Goal: Task Accomplishment & Management: Manage account settings

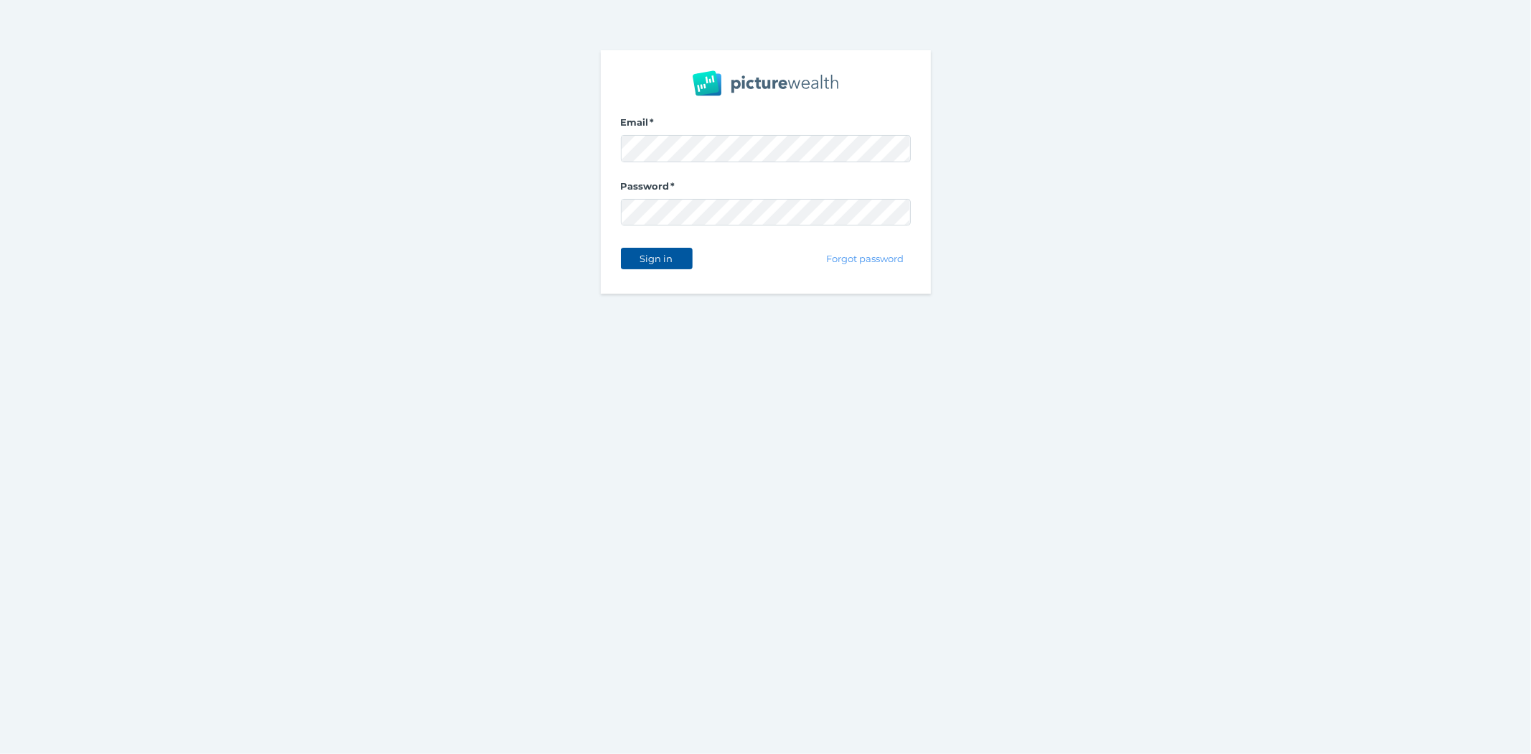
click at [676, 261] on span "Sign in" at bounding box center [656, 258] width 45 height 11
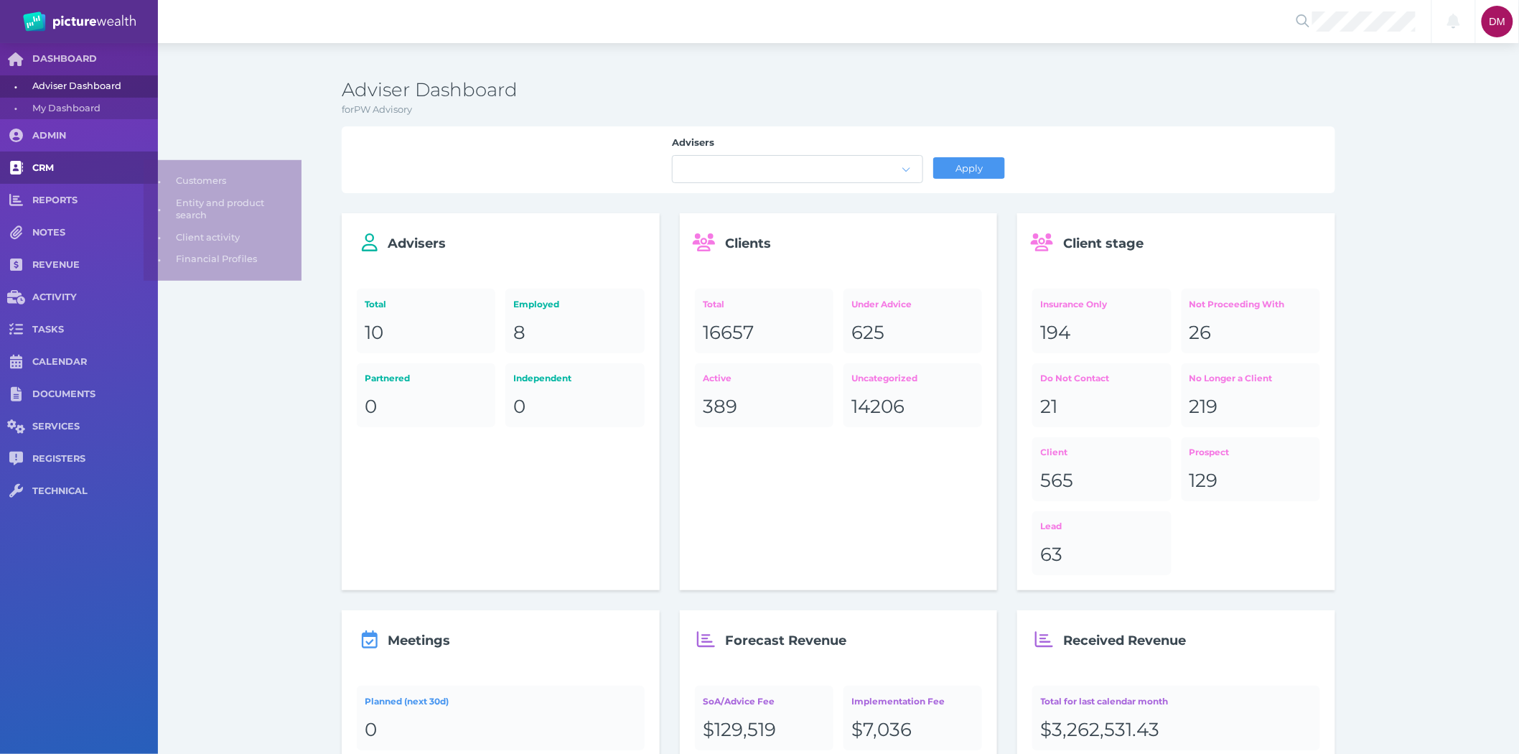
click at [59, 166] on span "CRM" at bounding box center [95, 168] width 126 height 12
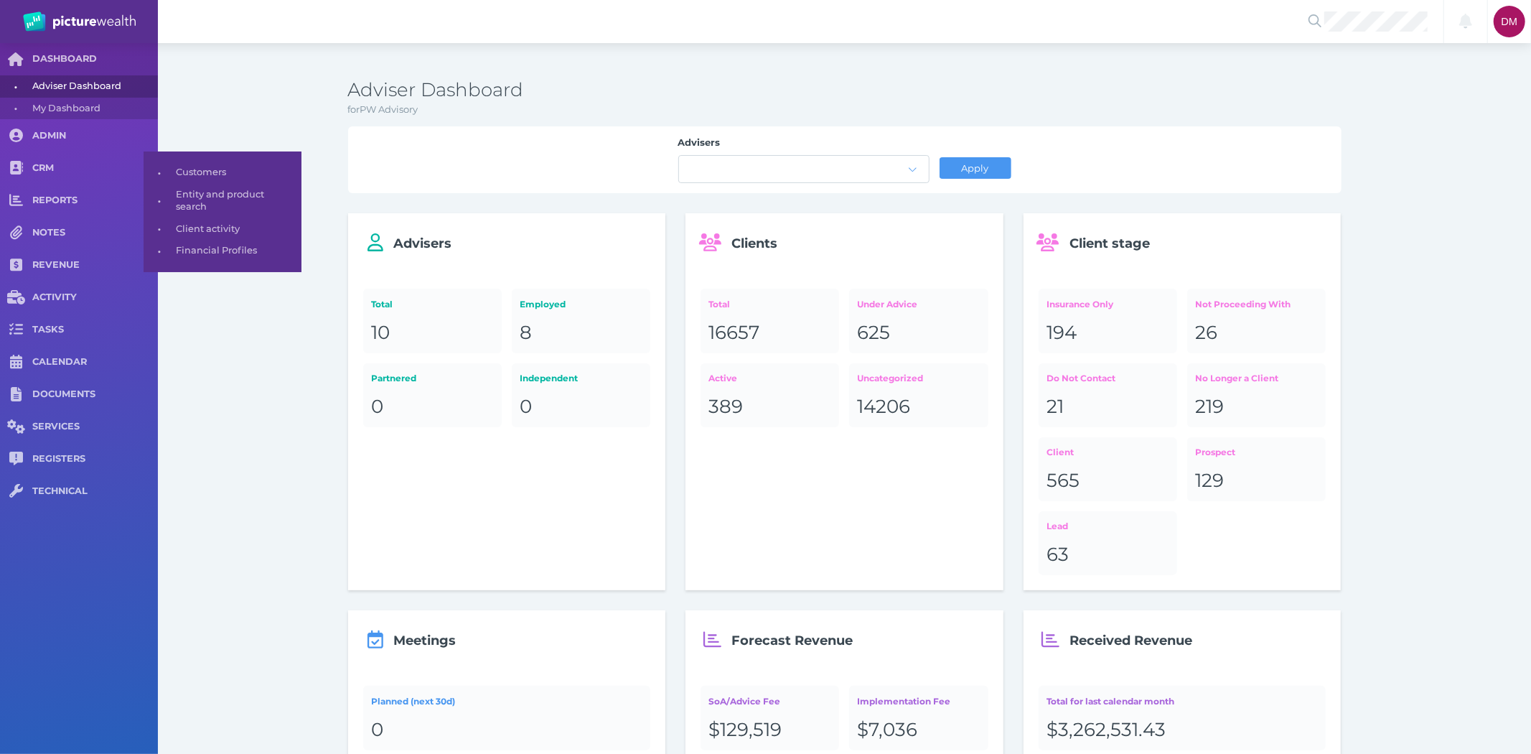
select select "25"
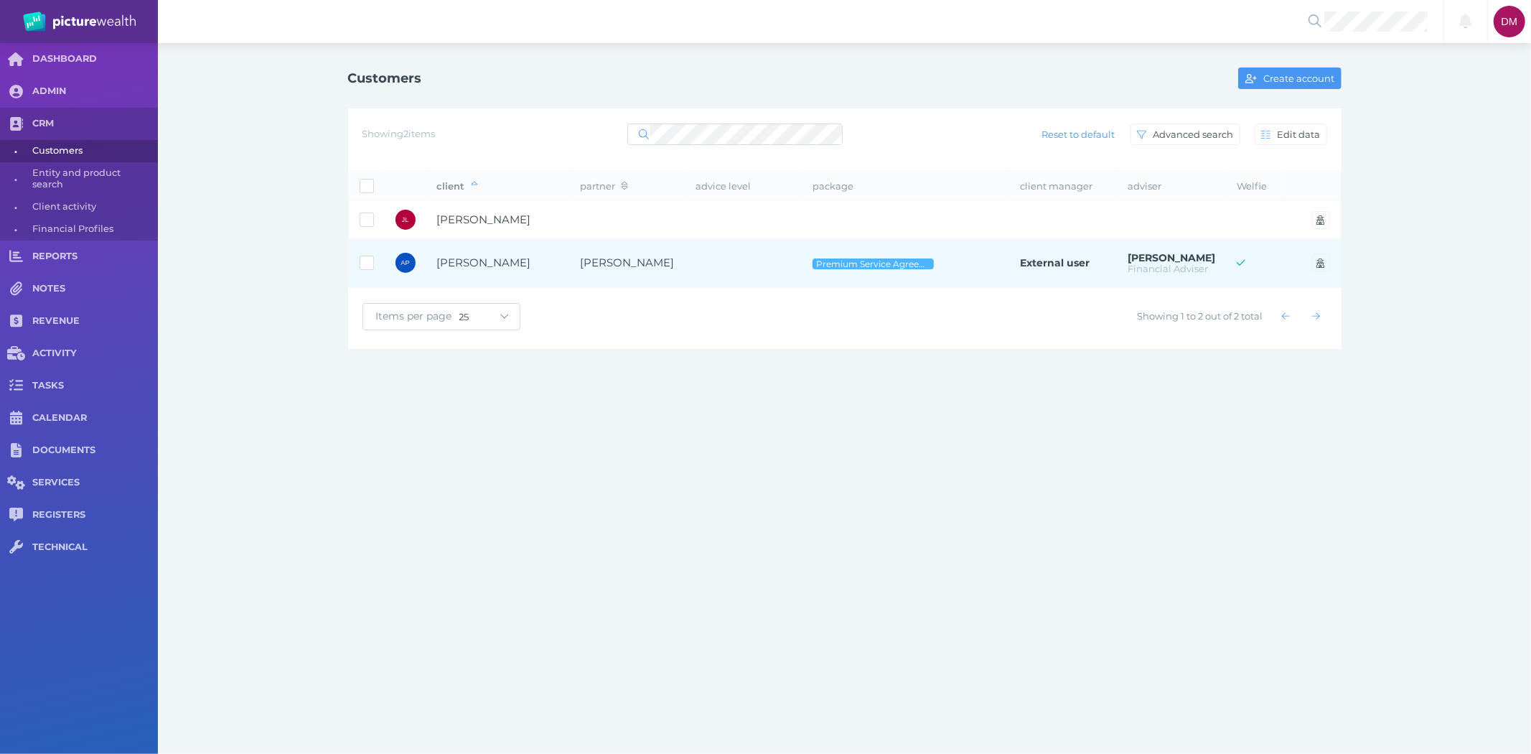
click at [513, 266] on span "[PERSON_NAME]" at bounding box center [484, 263] width 94 height 14
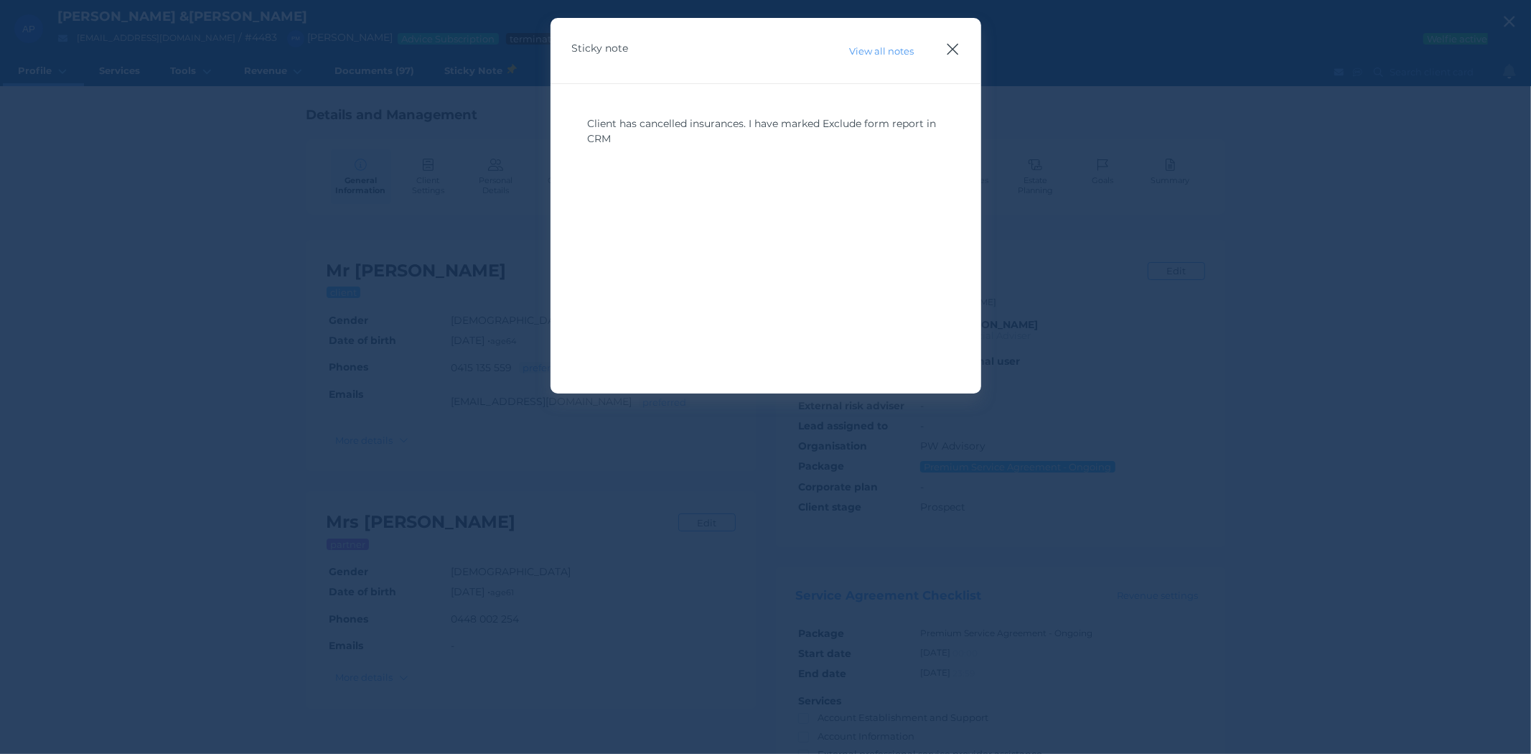
click at [955, 46] on icon "button" at bounding box center [953, 49] width 14 height 18
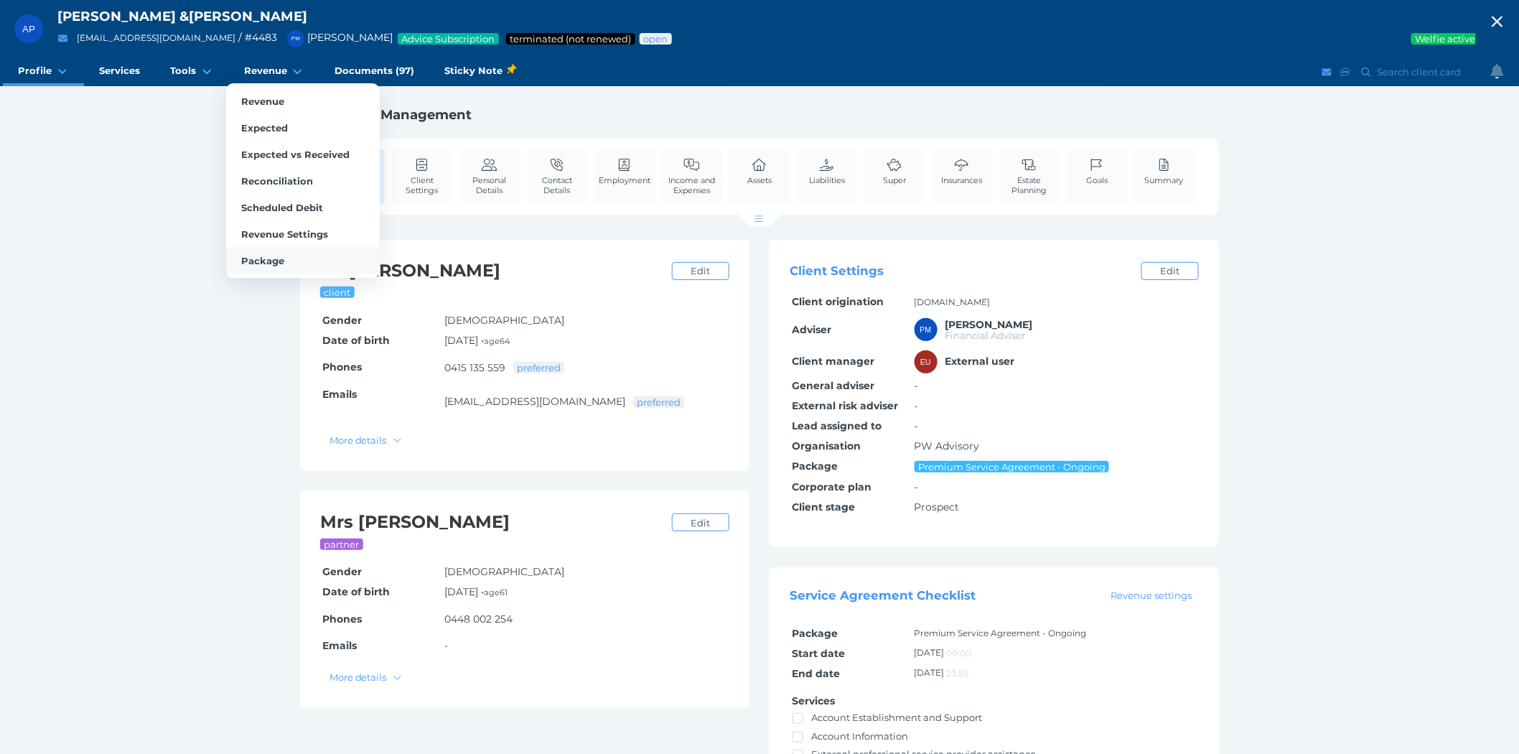
click at [268, 261] on span "Package" at bounding box center [262, 260] width 43 height 11
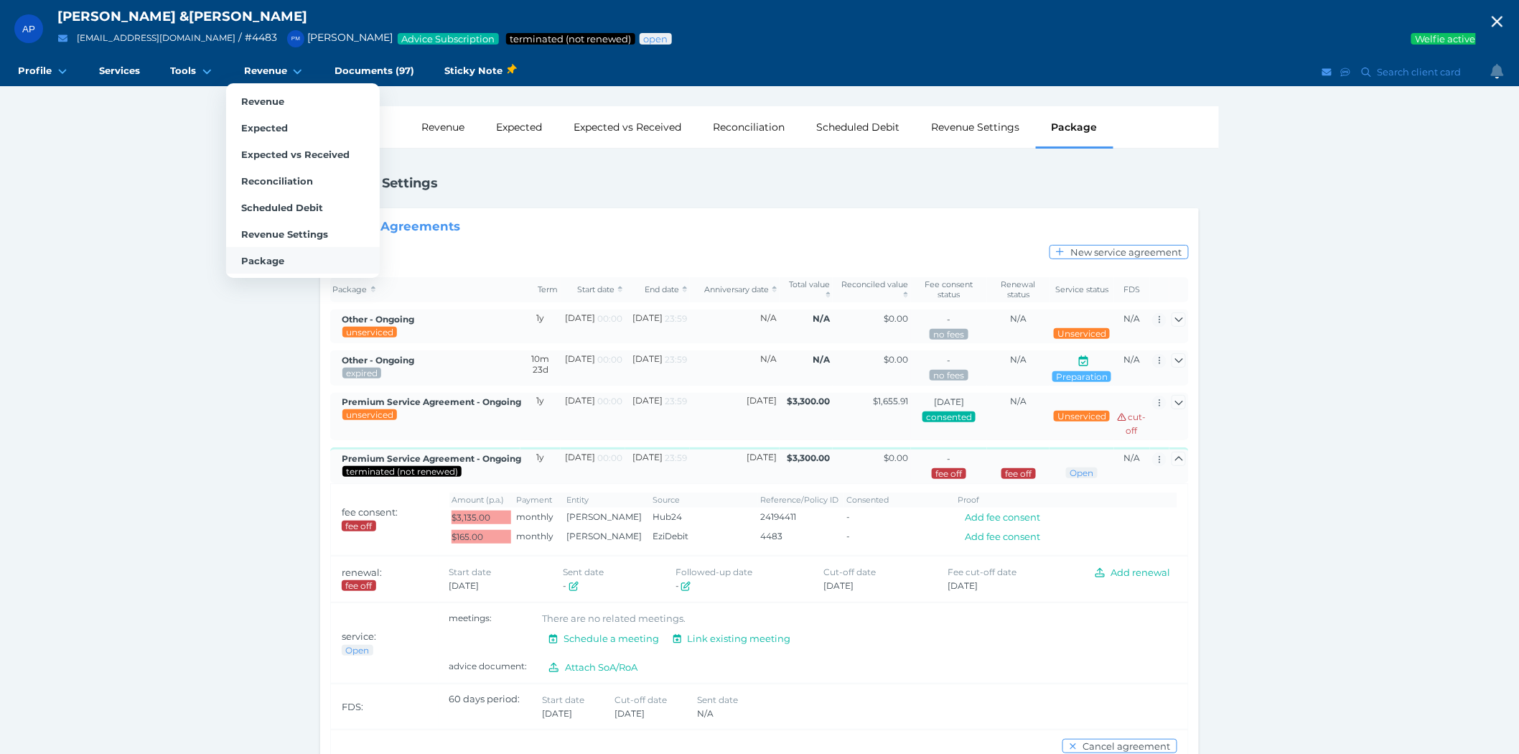
click at [260, 257] on span "Package" at bounding box center [262, 260] width 43 height 11
click at [261, 95] on span "Revenue" at bounding box center [262, 100] width 43 height 11
select select "25"
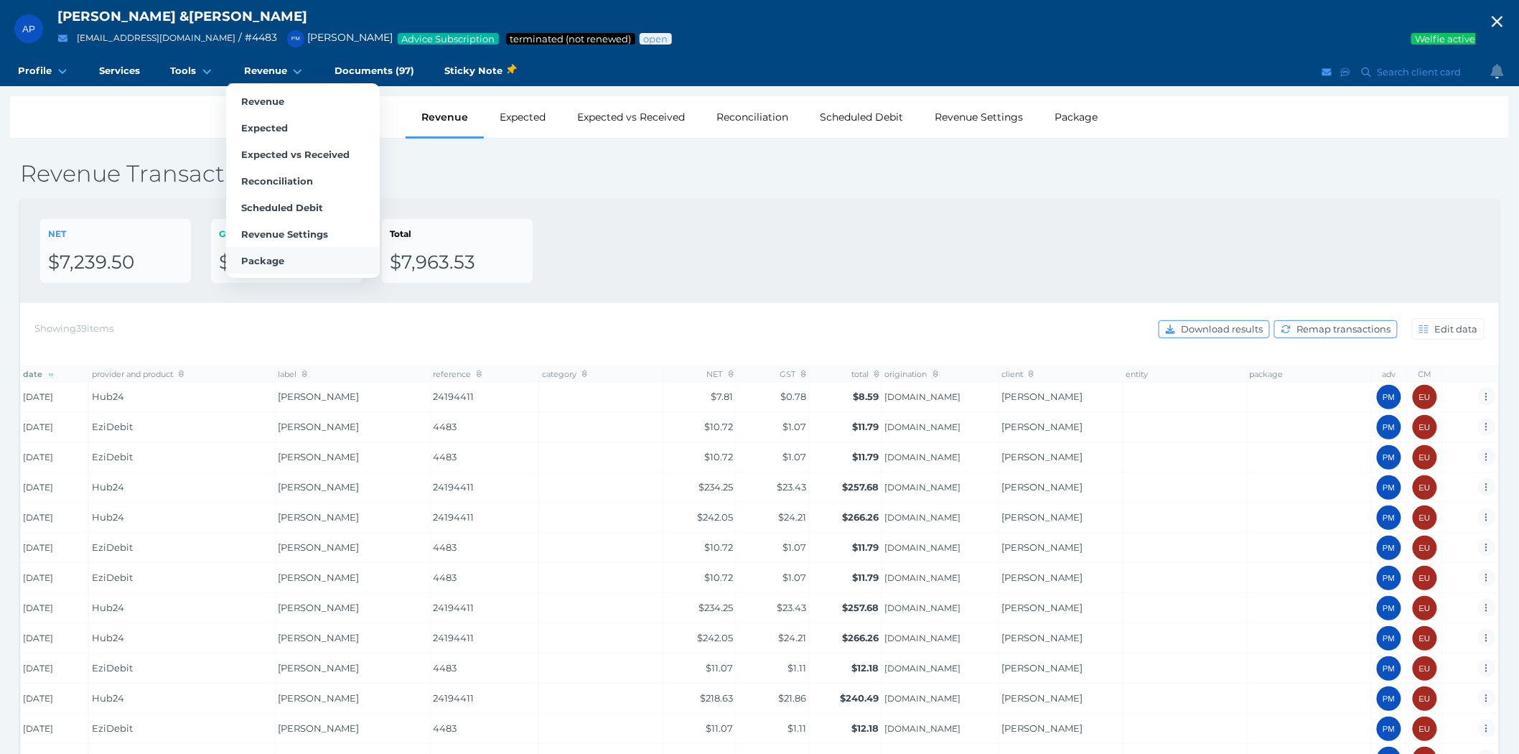
click at [269, 255] on span "Package" at bounding box center [262, 260] width 43 height 11
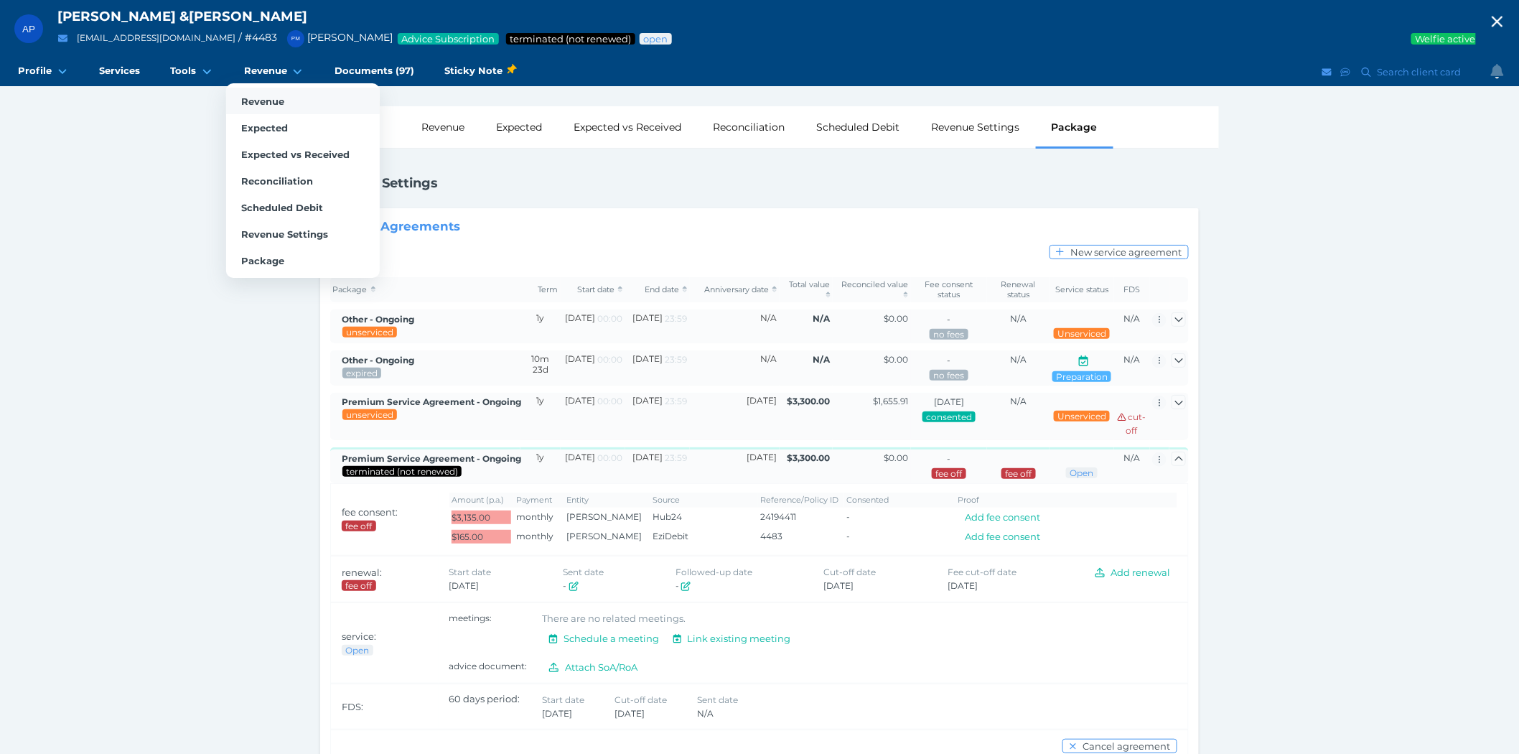
click at [256, 98] on span "Revenue" at bounding box center [262, 100] width 43 height 11
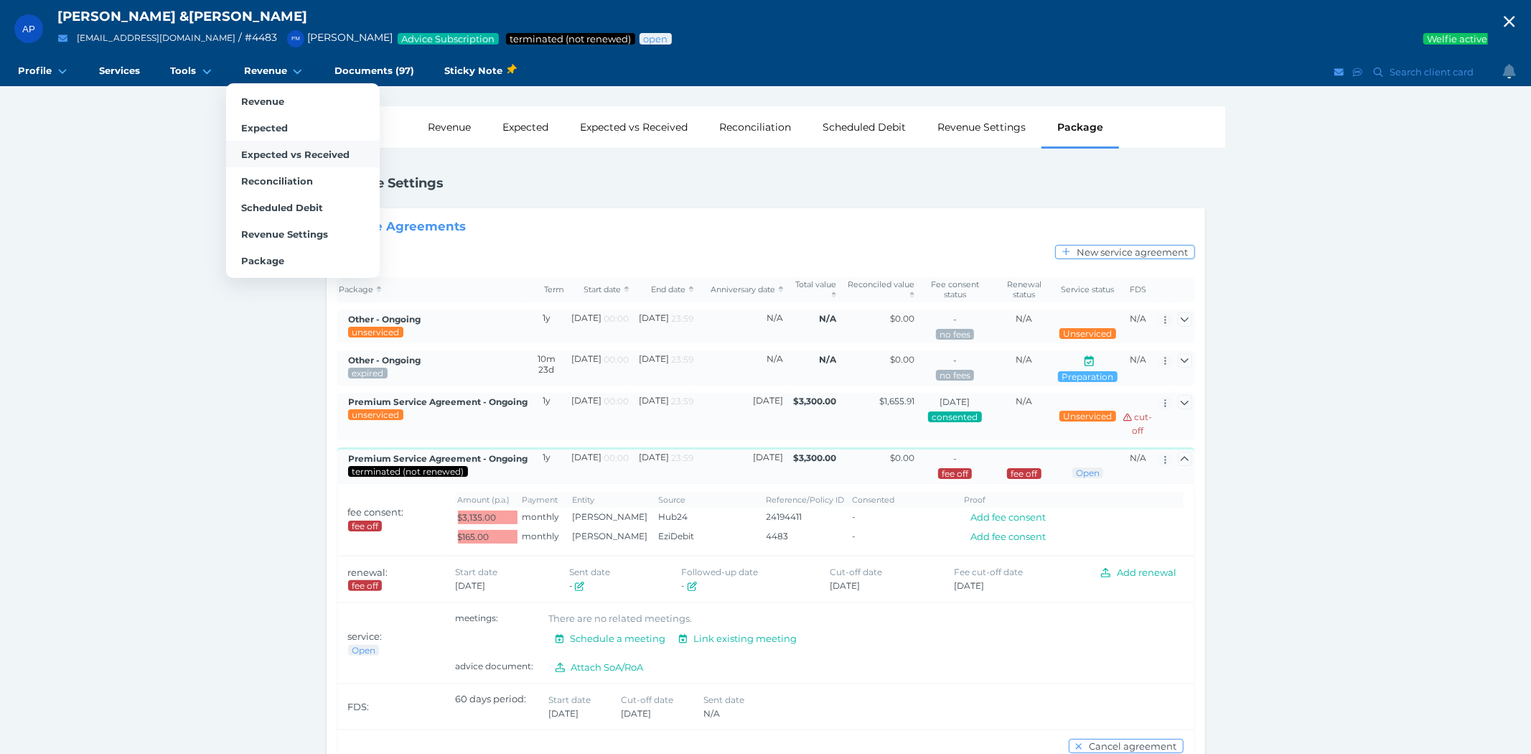
select select "25"
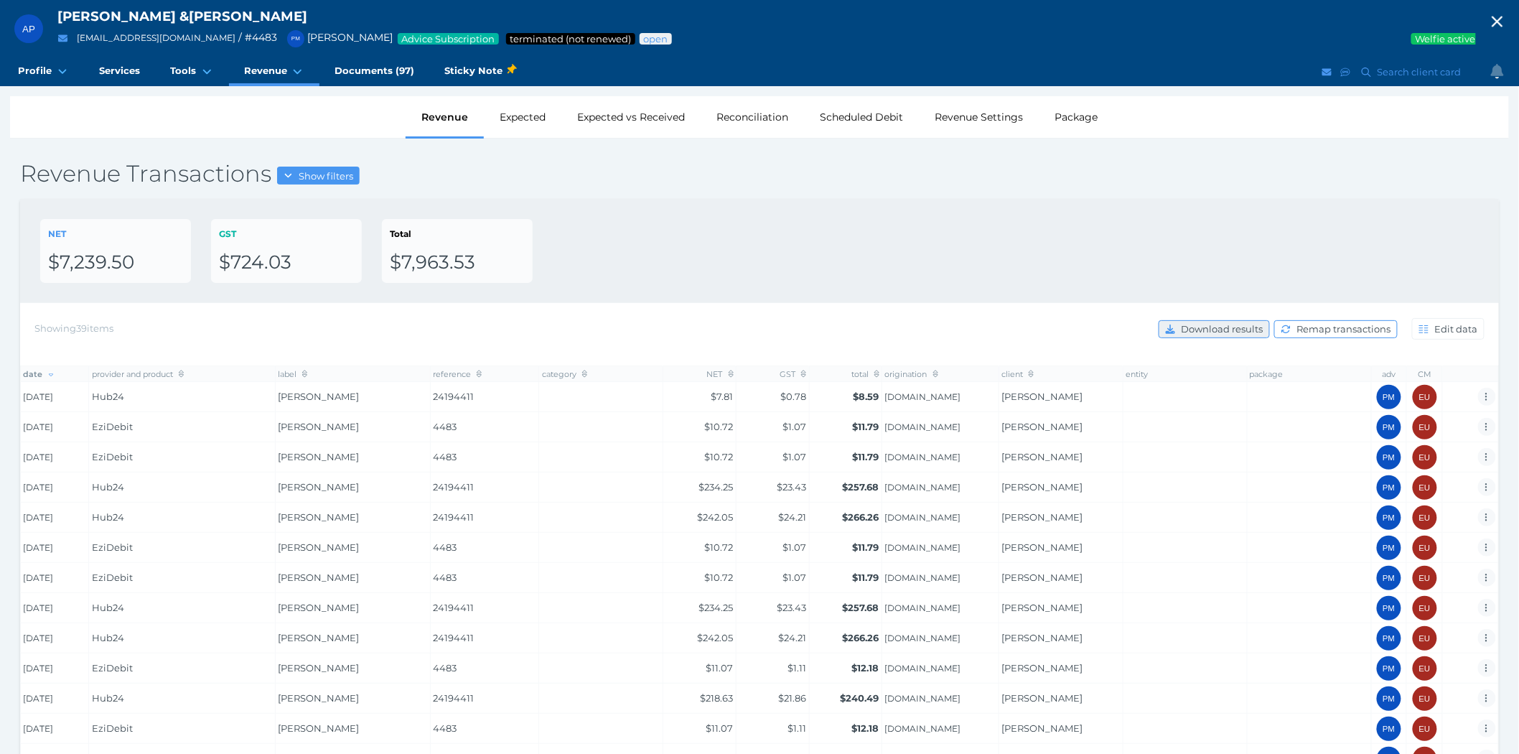
click at [1230, 329] on span "Download results" at bounding box center [1223, 328] width 91 height 11
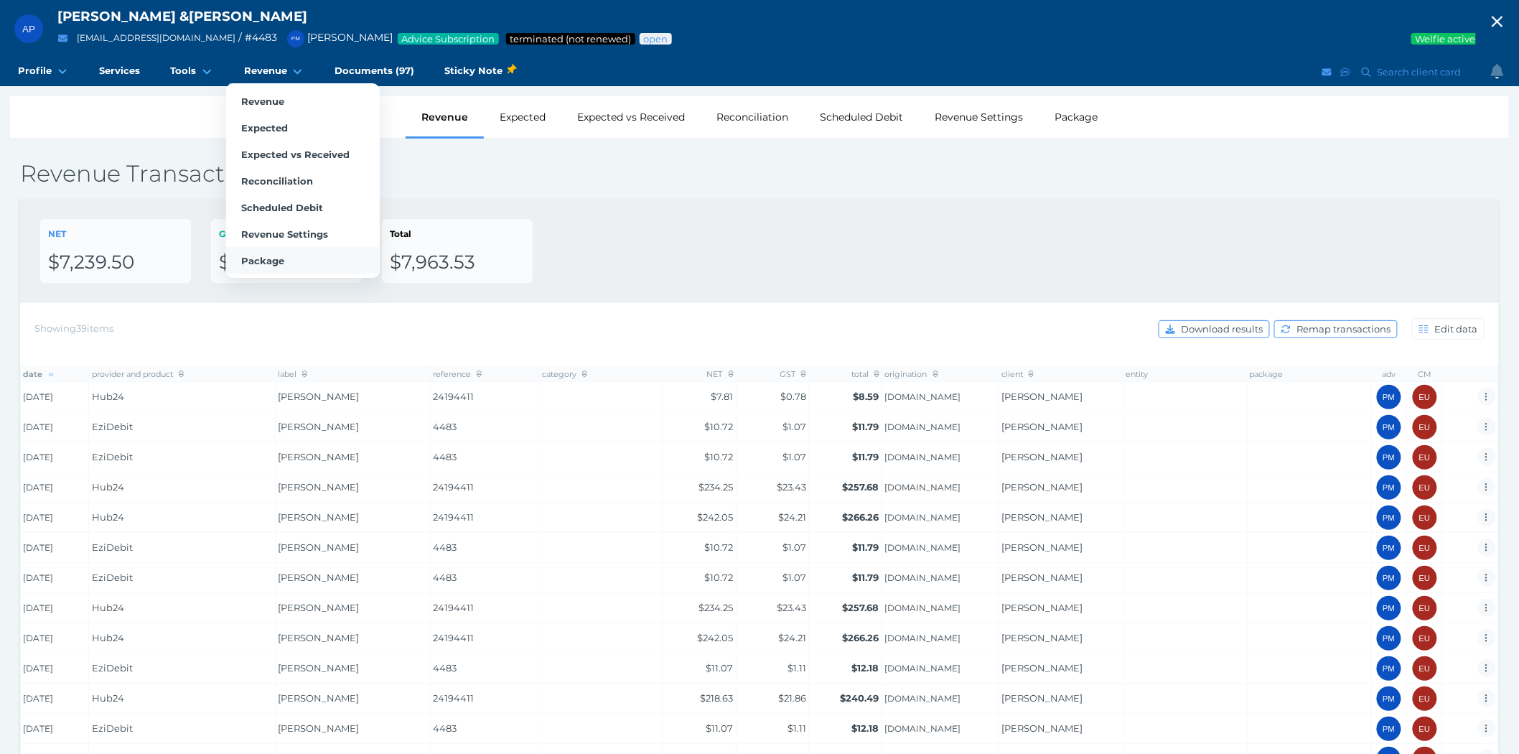
drag, startPoint x: 246, startPoint y: 252, endPoint x: 268, endPoint y: 254, distance: 21.6
click at [246, 255] on span "Package" at bounding box center [262, 260] width 43 height 11
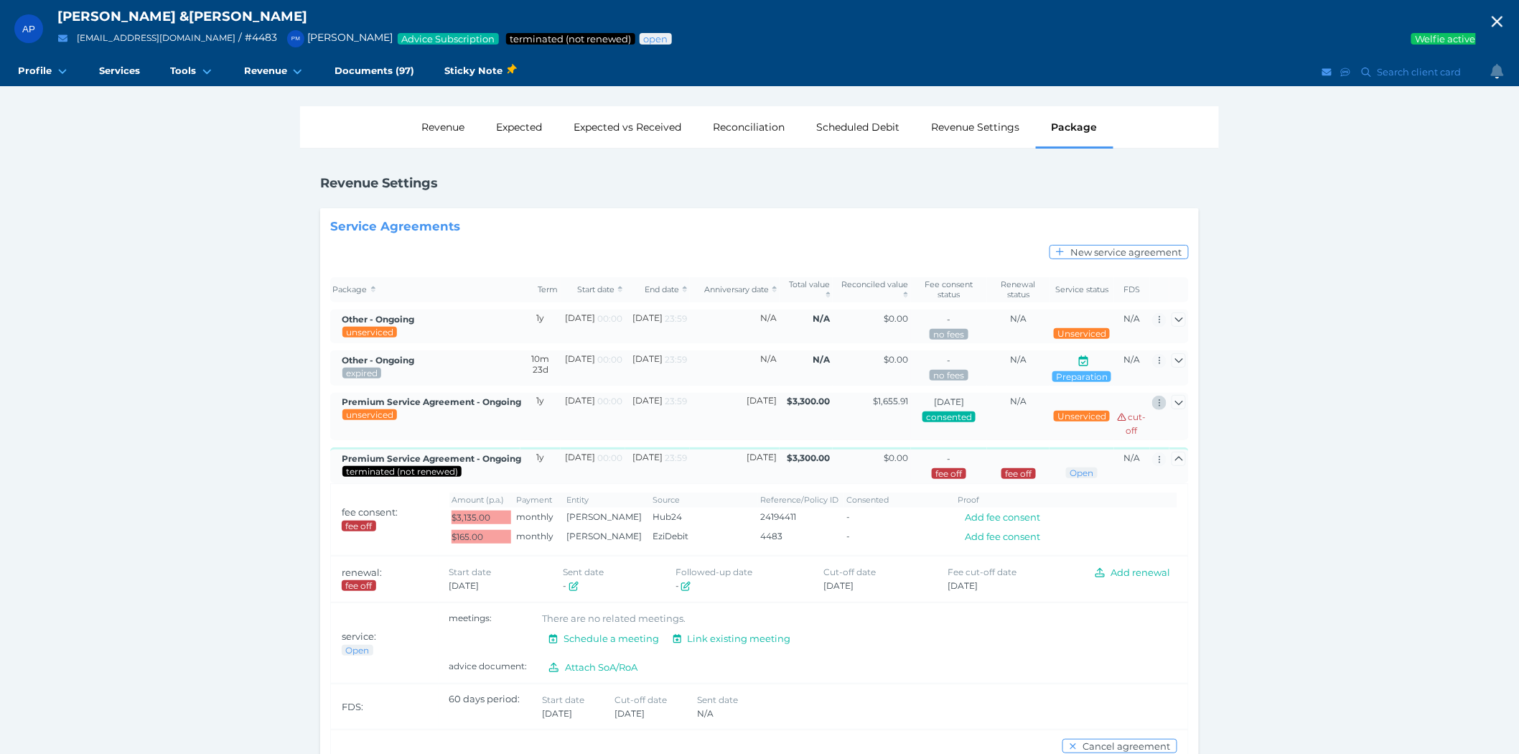
click at [1161, 405] on span "button" at bounding box center [1159, 402] width 15 height 11
click at [1344, 450] on div "AP [PERSON_NAME] & [PERSON_NAME] [EMAIL_ADDRESS][DOMAIN_NAME] / # 4483 PM [PERS…" at bounding box center [759, 401] width 1519 height 802
click at [1177, 402] on icon "button" at bounding box center [1179, 403] width 8 height 4
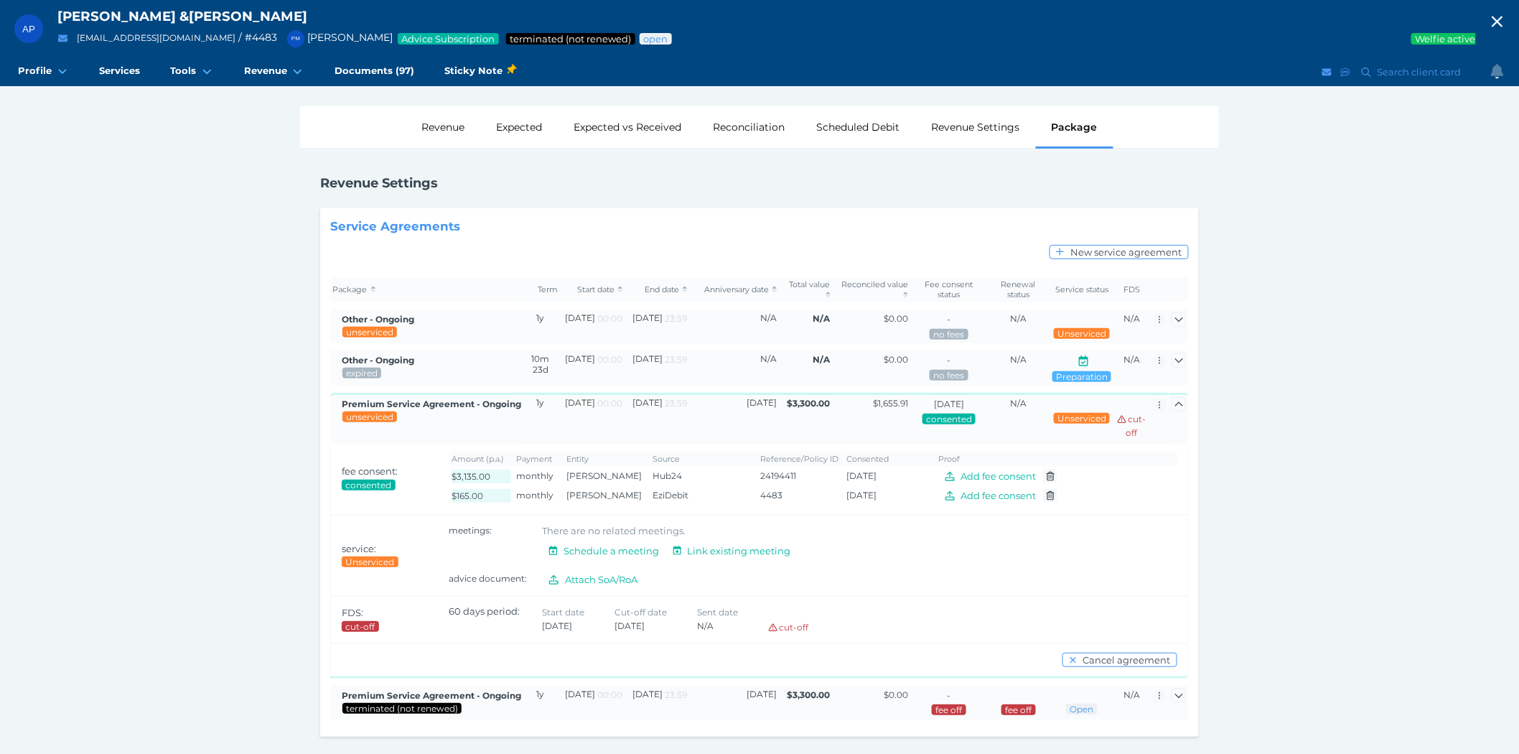
scroll to position [2, 0]
